Goal: Obtain resource: Download file/media

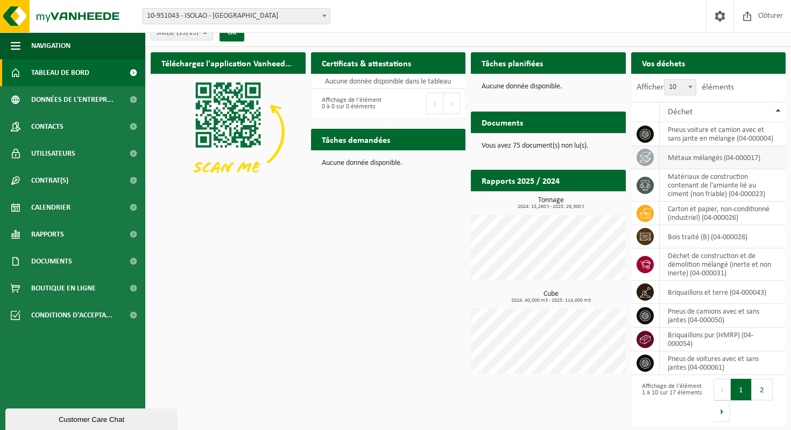
scroll to position [16, 0]
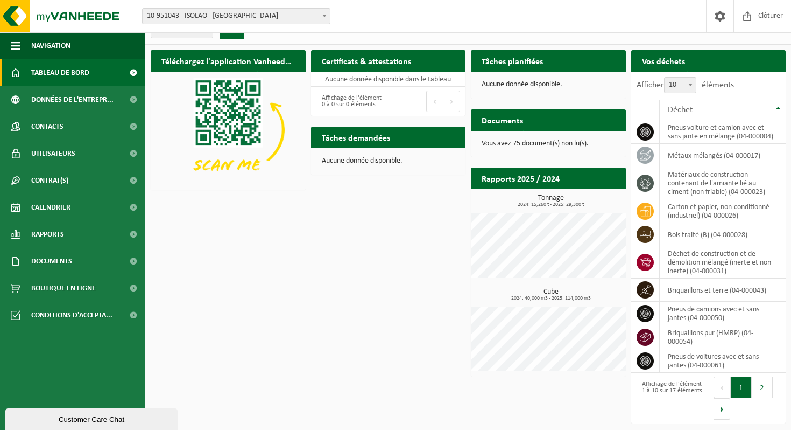
click at [510, 123] on h2 "Documents" at bounding box center [502, 119] width 63 height 21
click at [37, 256] on span "Documents" at bounding box center [51, 261] width 41 height 27
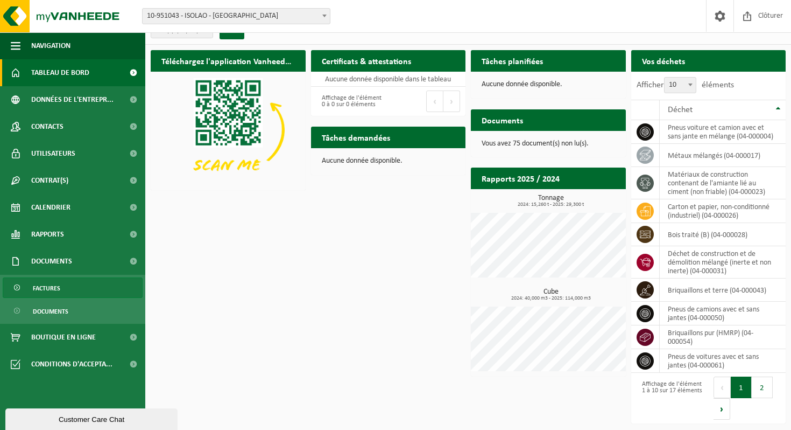
click at [38, 289] on span "Factures" at bounding box center [46, 288] width 27 height 20
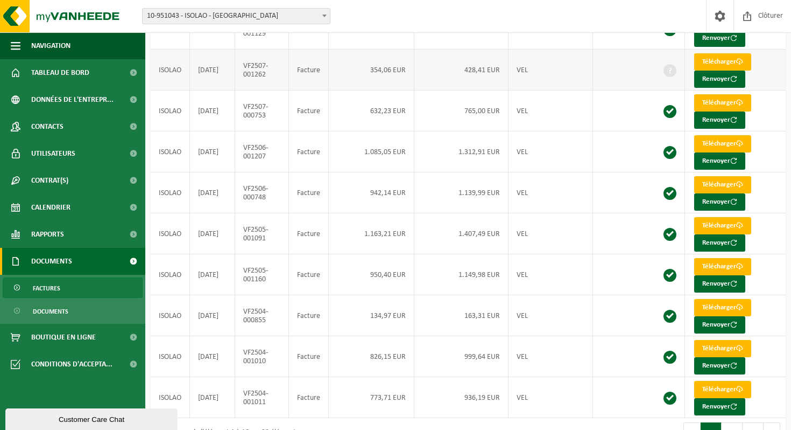
scroll to position [184, 0]
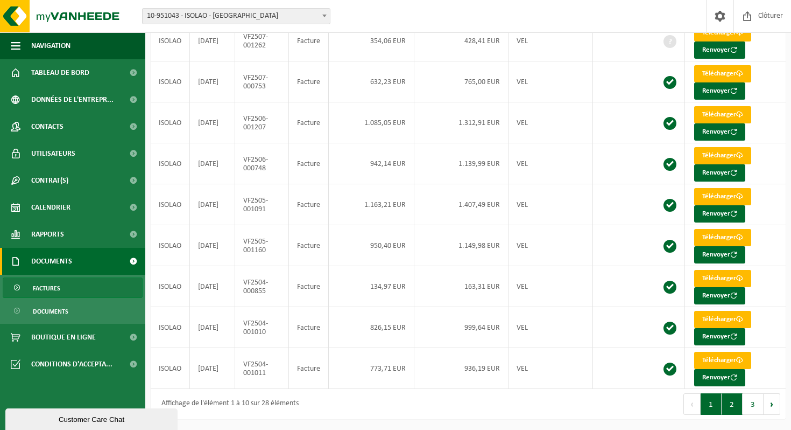
click at [736, 408] on button "2" at bounding box center [732, 404] width 21 height 22
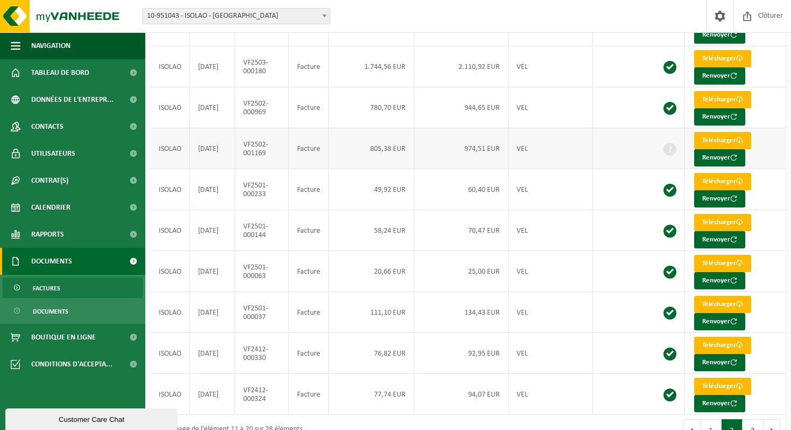
scroll to position [141, 0]
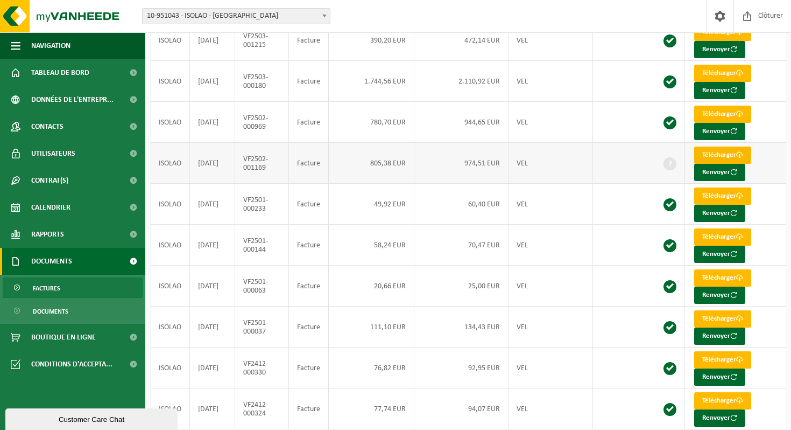
click at [711, 154] on link "Télécharger" at bounding box center [722, 154] width 57 height 17
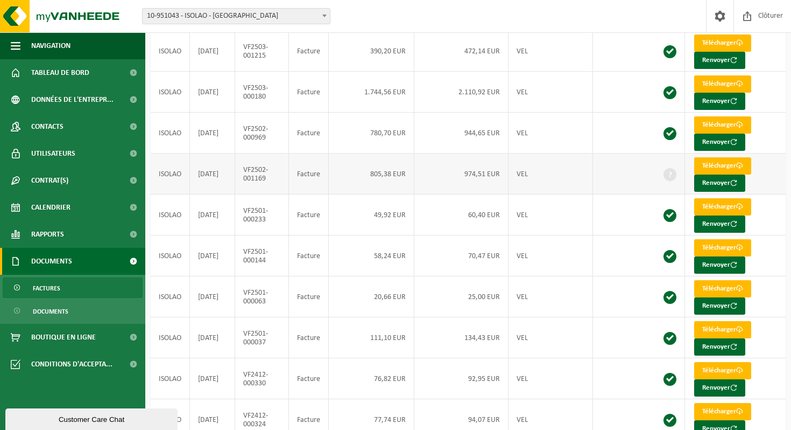
scroll to position [184, 0]
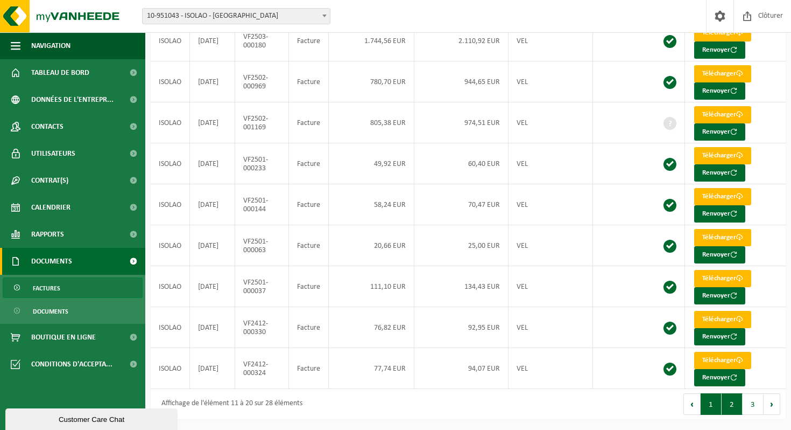
click at [716, 402] on button "1" at bounding box center [711, 404] width 21 height 22
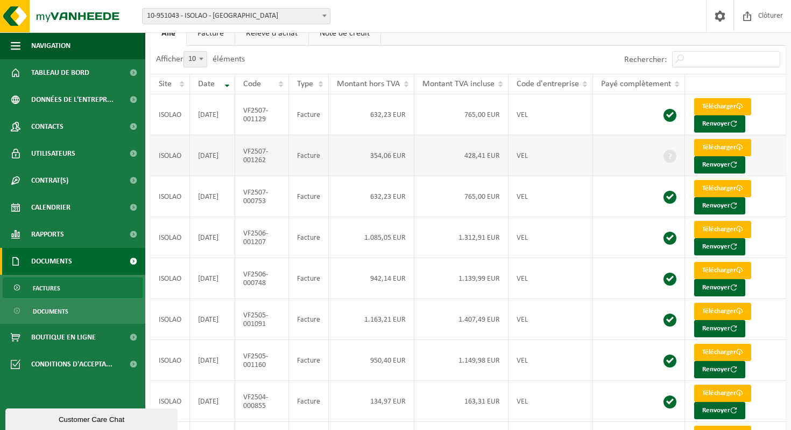
scroll to position [65, 0]
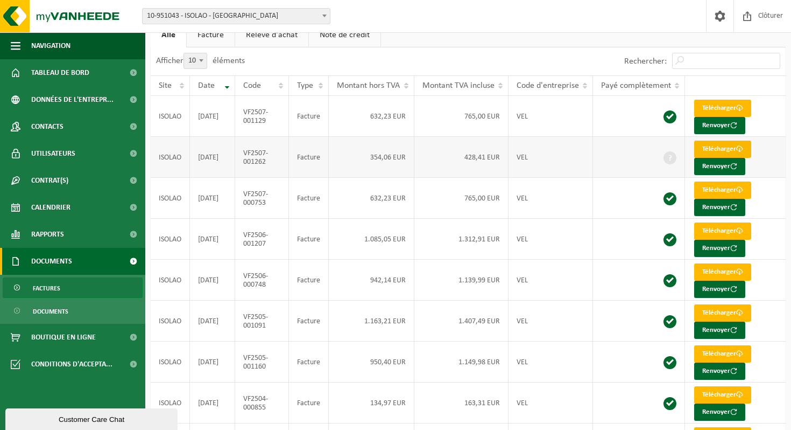
click at [714, 147] on link "Télécharger" at bounding box center [722, 149] width 57 height 17
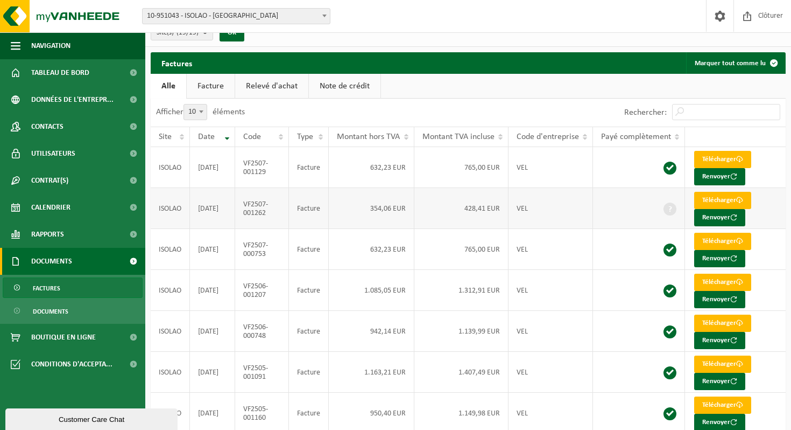
scroll to position [5, 0]
